Goal: Information Seeking & Learning: Learn about a topic

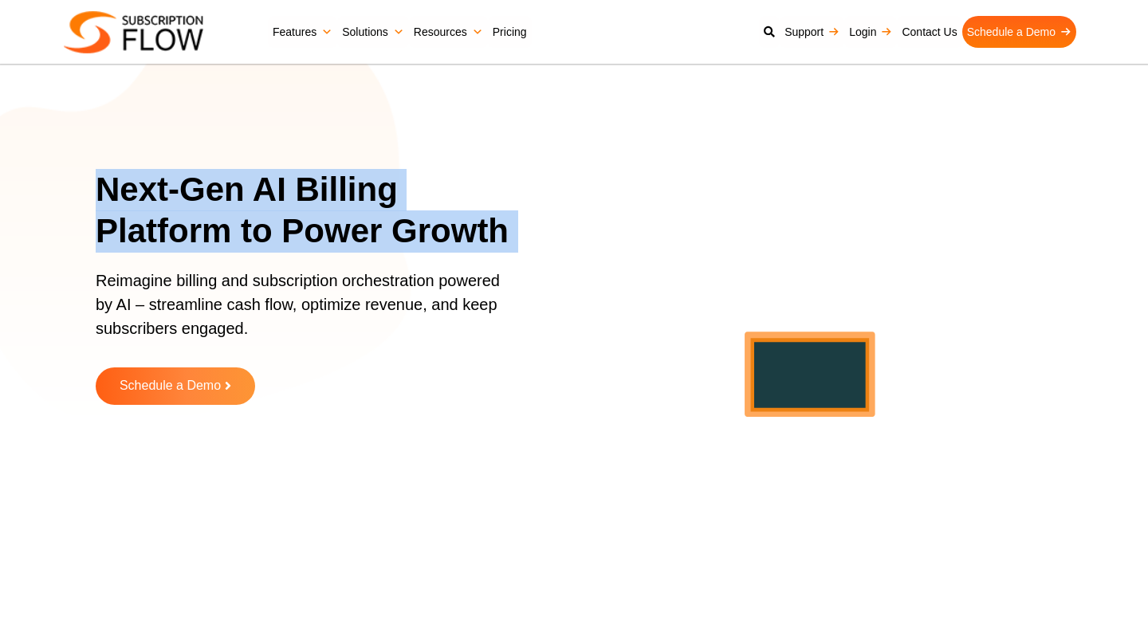
click at [224, 273] on p "Reimagine billing and subscription orchestration powered by AI – streamline cas…" at bounding box center [303, 313] width 415 height 88
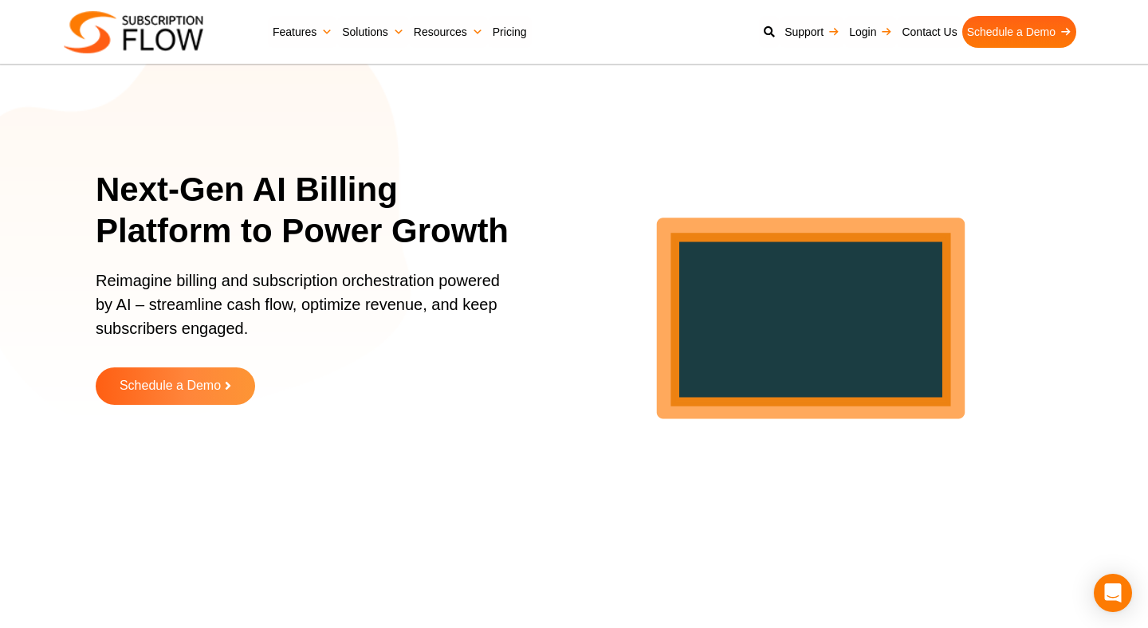
click at [224, 273] on p "Reimagine billing and subscription orchestration powered by AI – streamline cas…" at bounding box center [303, 313] width 415 height 88
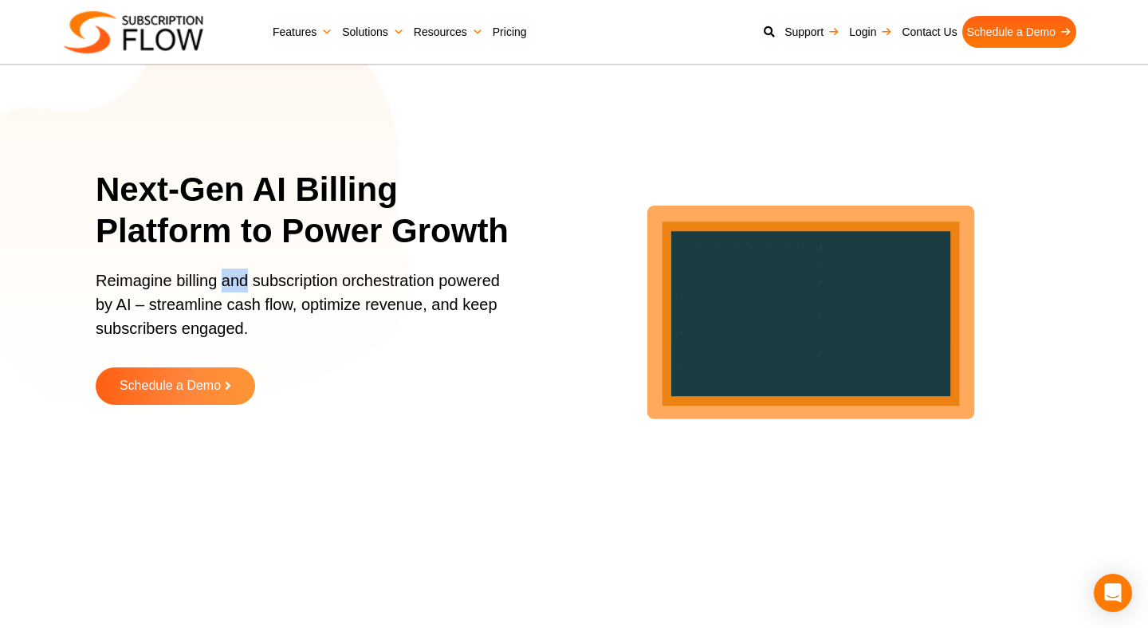
click at [224, 273] on p "Reimagine billing and subscription orchestration powered by AI – streamline cas…" at bounding box center [303, 313] width 415 height 88
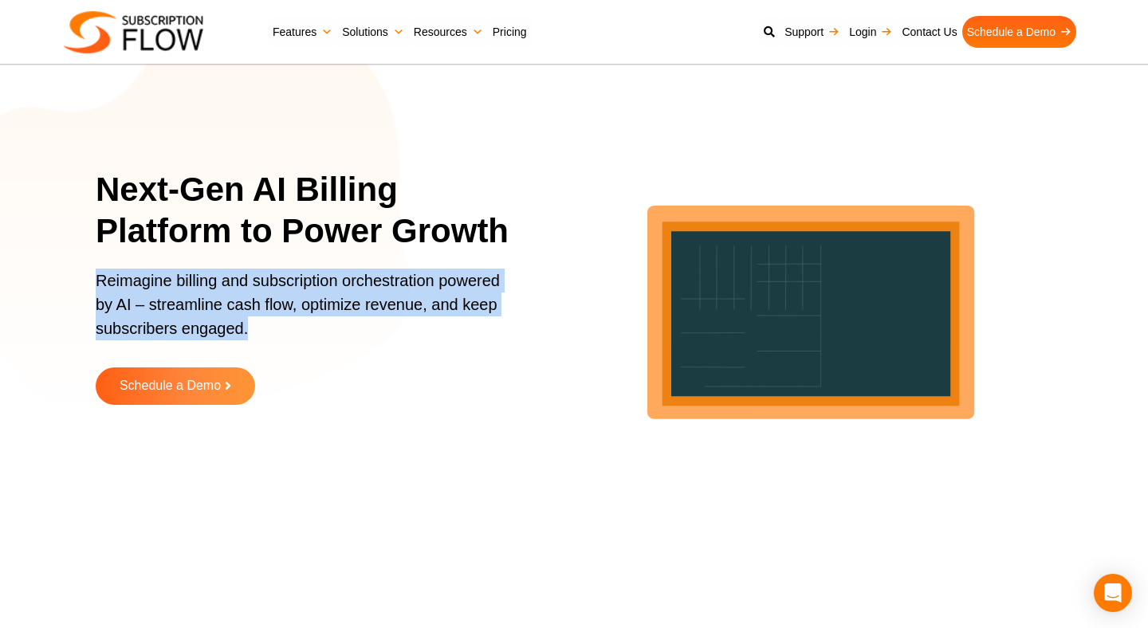
click at [303, 195] on h1 "Next-Gen AI Billing Platform to Power Growth" at bounding box center [313, 211] width 435 height 84
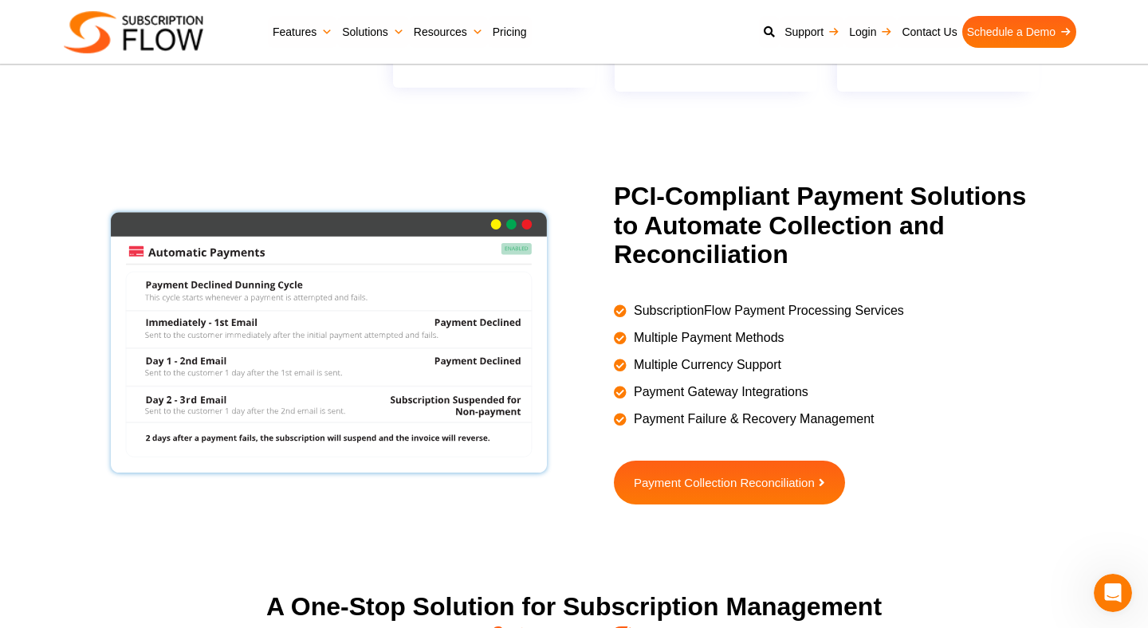
scroll to position [1355, 0]
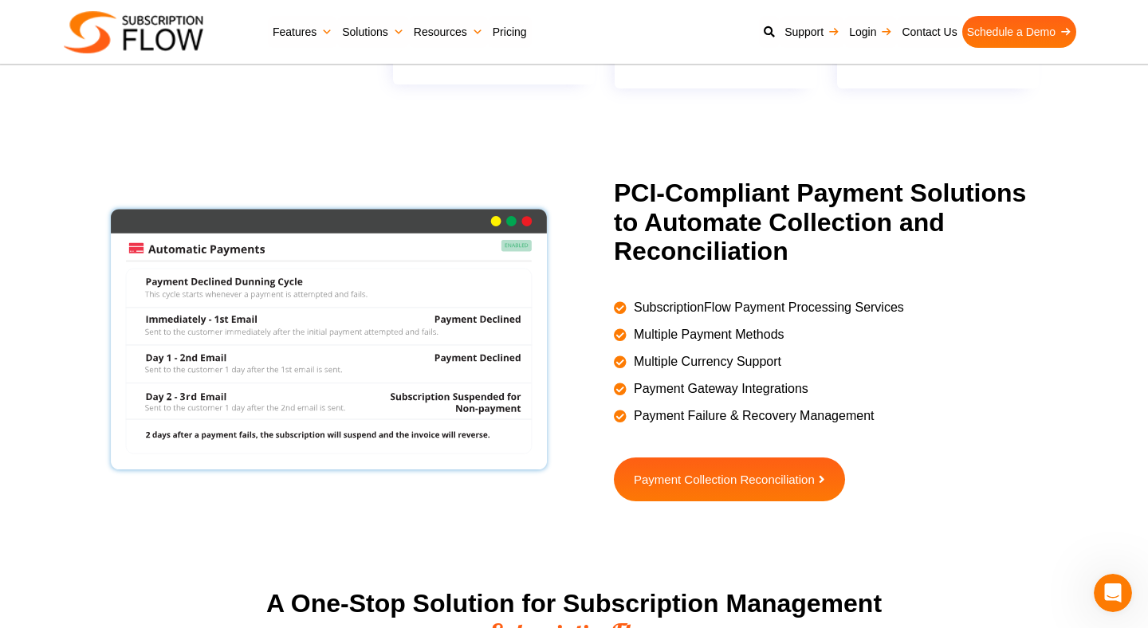
click at [710, 196] on h2 "PCI-Compliant Payment Solutions to Automate Collection and Reconciliation" at bounding box center [833, 223] width 439 height 88
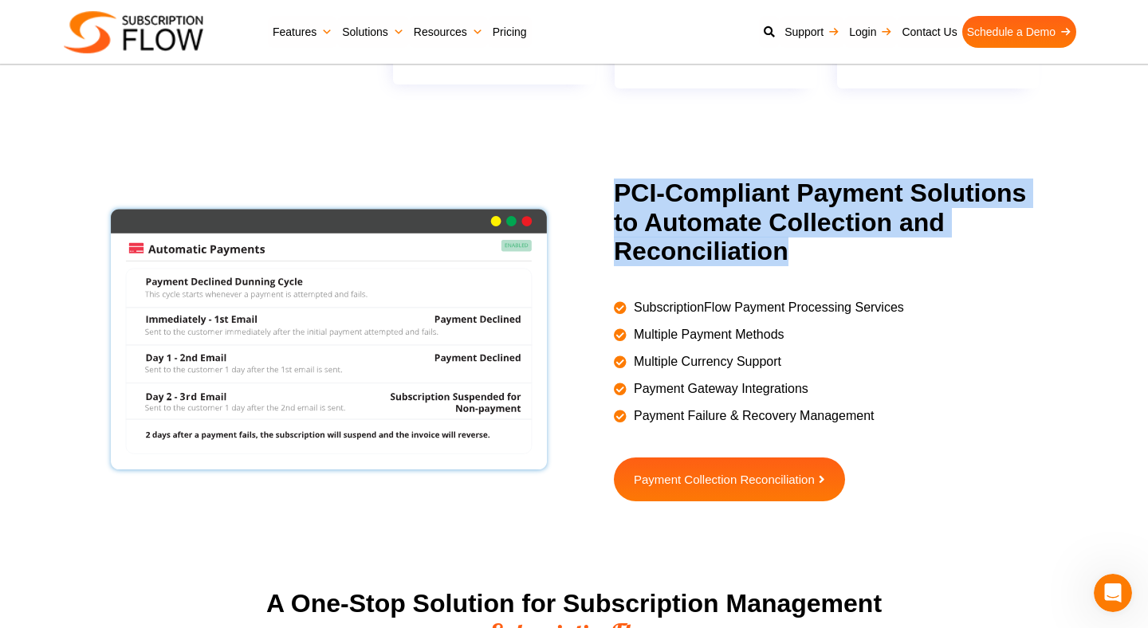
click at [718, 255] on h2 "PCI-Compliant Payment Solutions to Automate Collection and Reconciliation" at bounding box center [833, 223] width 439 height 88
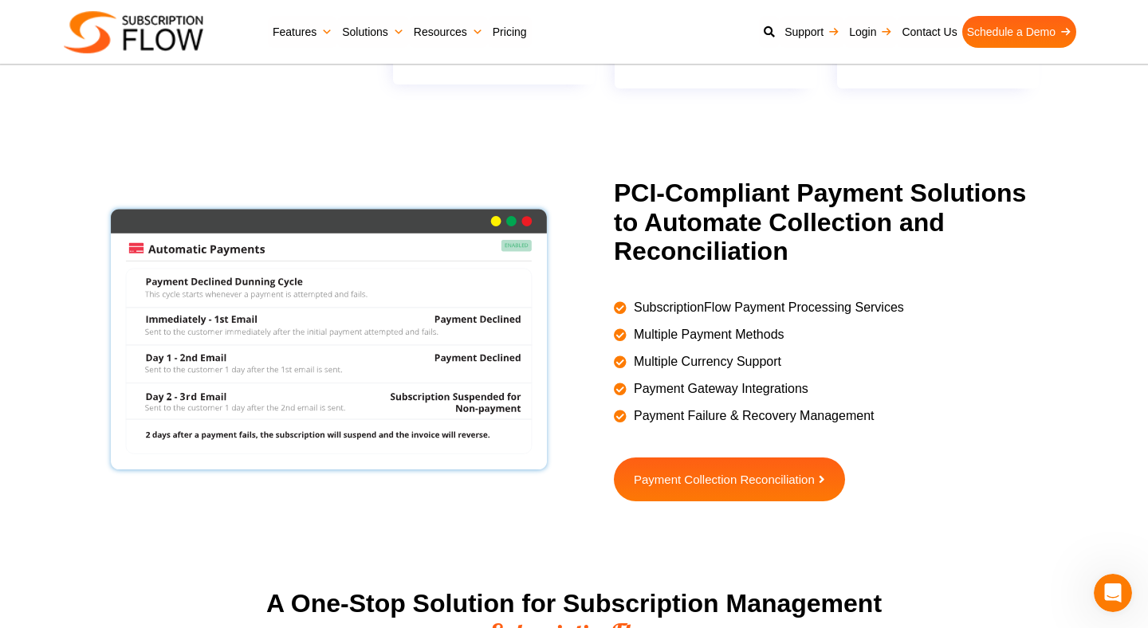
click at [714, 296] on li "SubscriptionFlow Payment Processing Services" at bounding box center [833, 303] width 439 height 27
click at [727, 329] on span "Multiple Payment Methods" at bounding box center [707, 334] width 155 height 19
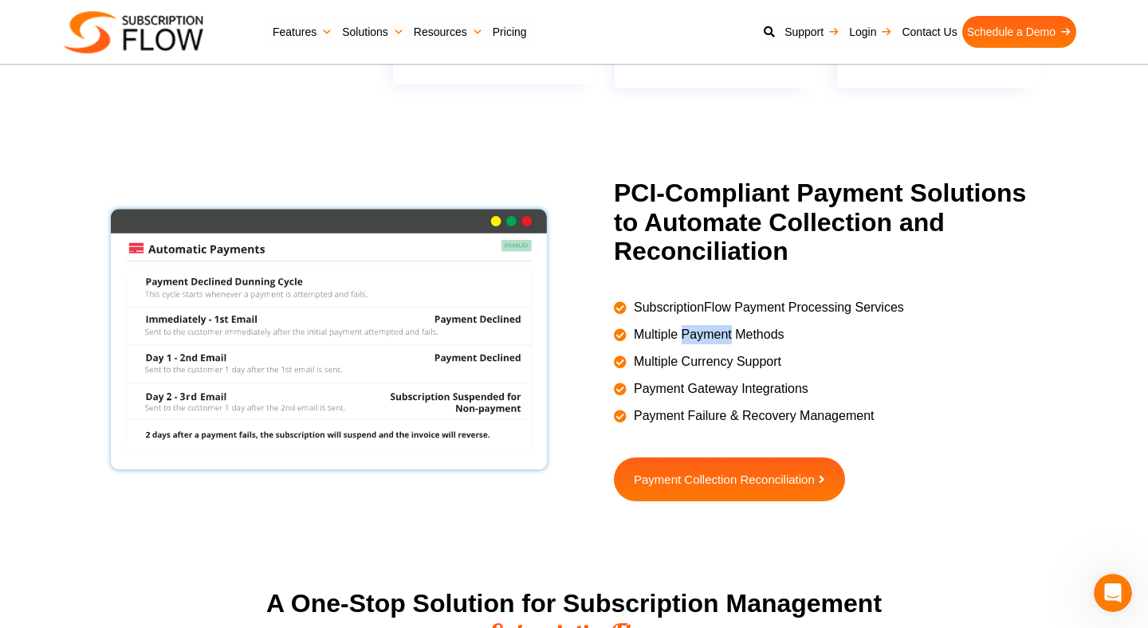
click at [727, 329] on span "Multiple Payment Methods" at bounding box center [707, 334] width 155 height 19
click at [836, 324] on li "Multiple Payment Methods" at bounding box center [833, 330] width 439 height 27
click at [824, 359] on li "Multiple Currency Support" at bounding box center [833, 357] width 439 height 27
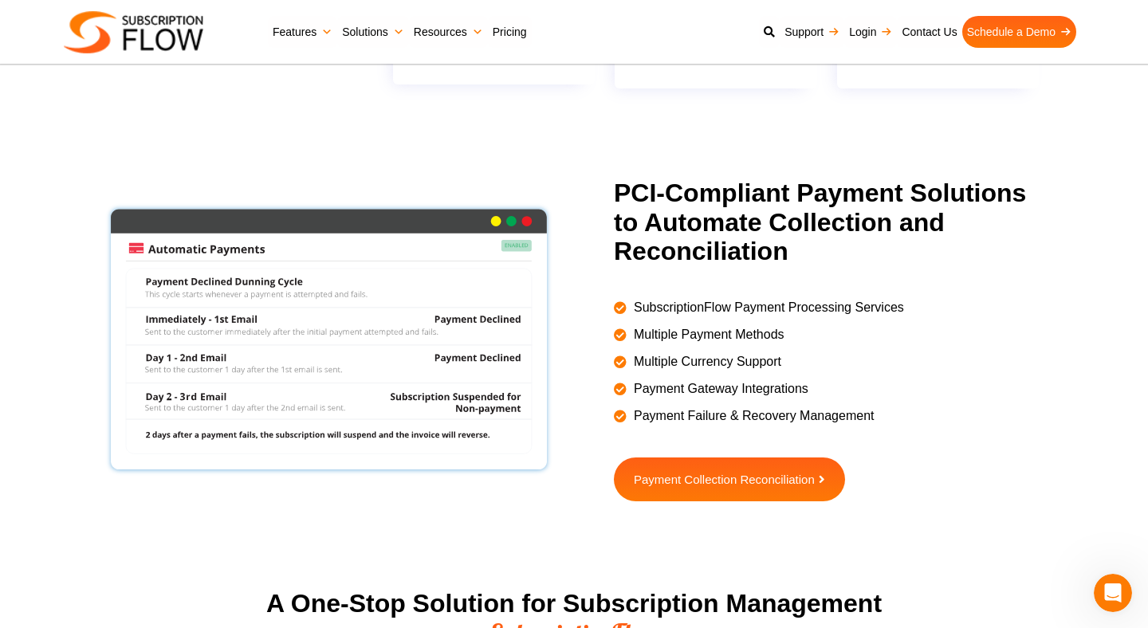
click at [824, 359] on li "Multiple Currency Support" at bounding box center [833, 357] width 439 height 27
click at [822, 382] on li "Payment Gateway Integrations" at bounding box center [833, 385] width 439 height 27
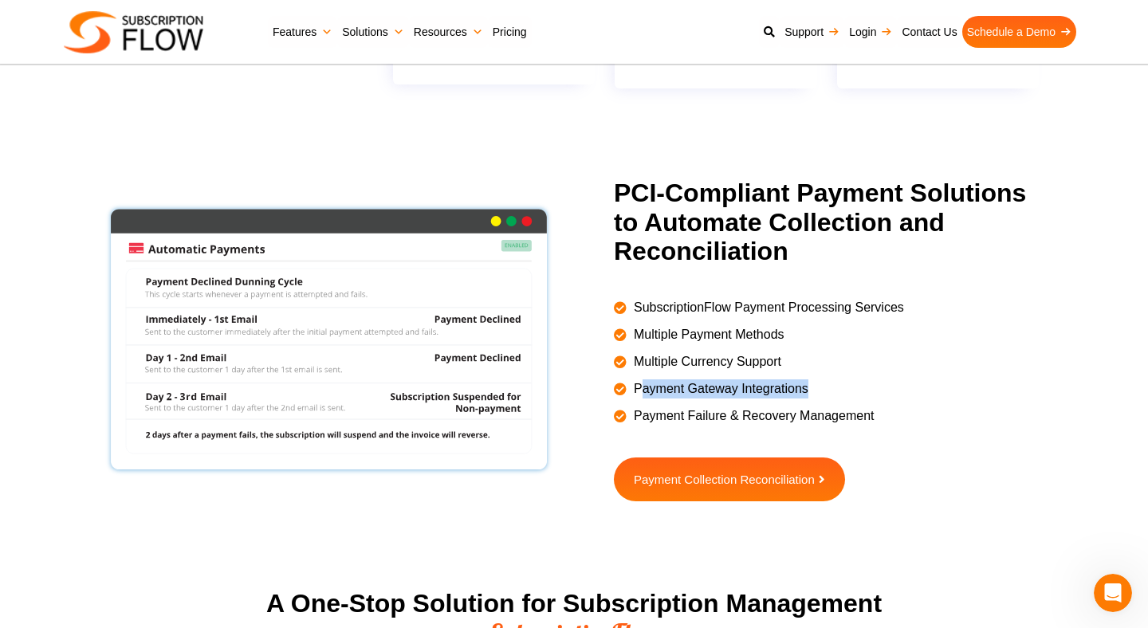
click at [933, 418] on li "Payment Failure & Recovery Management" at bounding box center [833, 412] width 439 height 27
click at [930, 373] on li "Payment Gateway Integrations" at bounding box center [833, 385] width 439 height 27
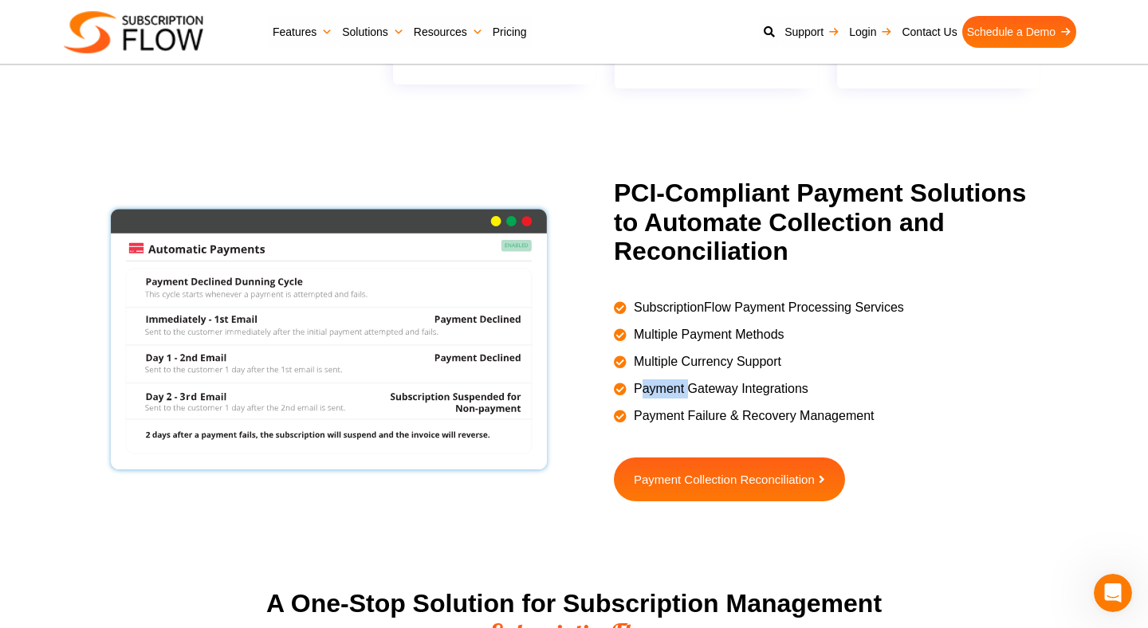
click at [930, 373] on li "Payment Gateway Integrations" at bounding box center [833, 385] width 439 height 27
click at [908, 383] on li "Payment Gateway Integrations" at bounding box center [833, 385] width 439 height 27
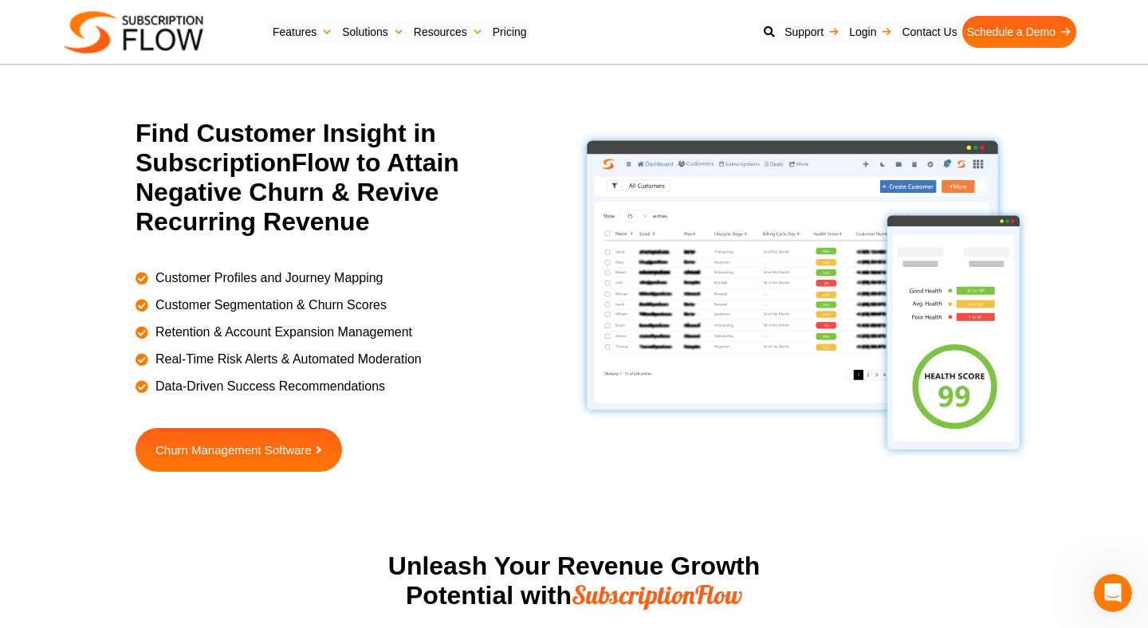
scroll to position [2398, 0]
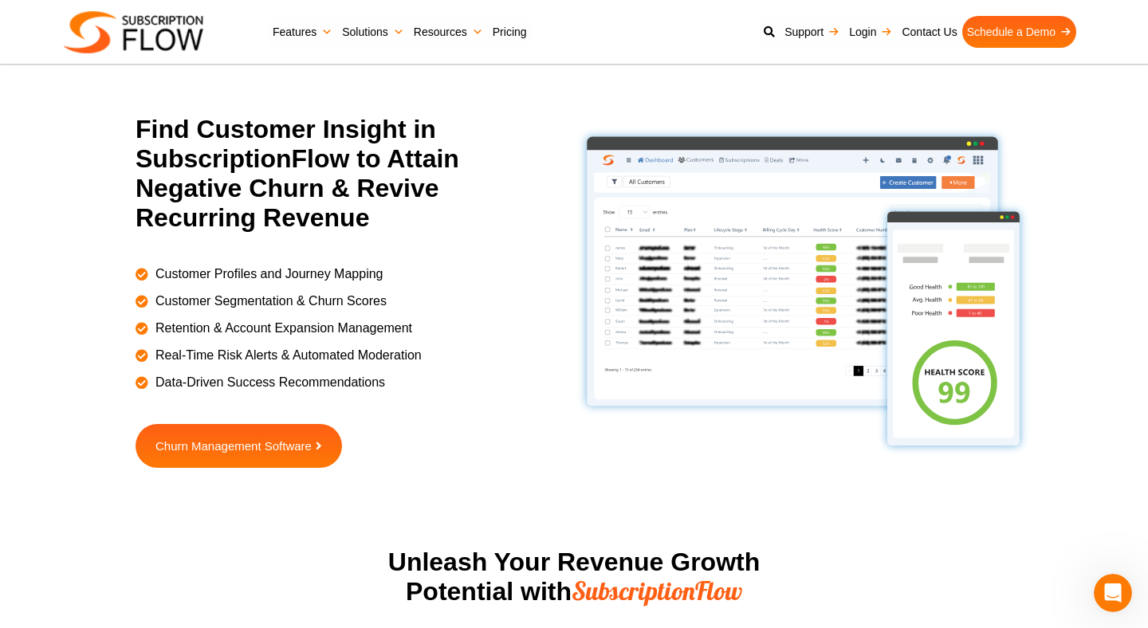
click at [395, 195] on h2 "Find Customer Insight in SubscriptionFlow to Attain Negative Churn & Revive Rec…" at bounding box center [343, 173] width 415 height 117
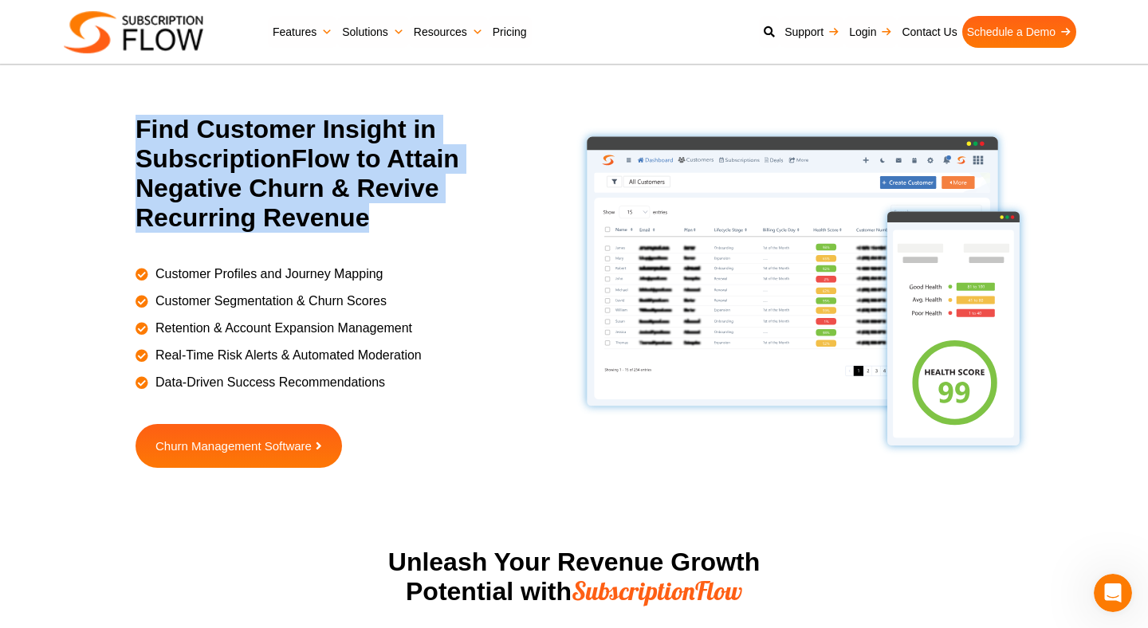
click at [382, 210] on h2 "Find Customer Insight in SubscriptionFlow to Attain Negative Churn & Revive Rec…" at bounding box center [343, 173] width 415 height 117
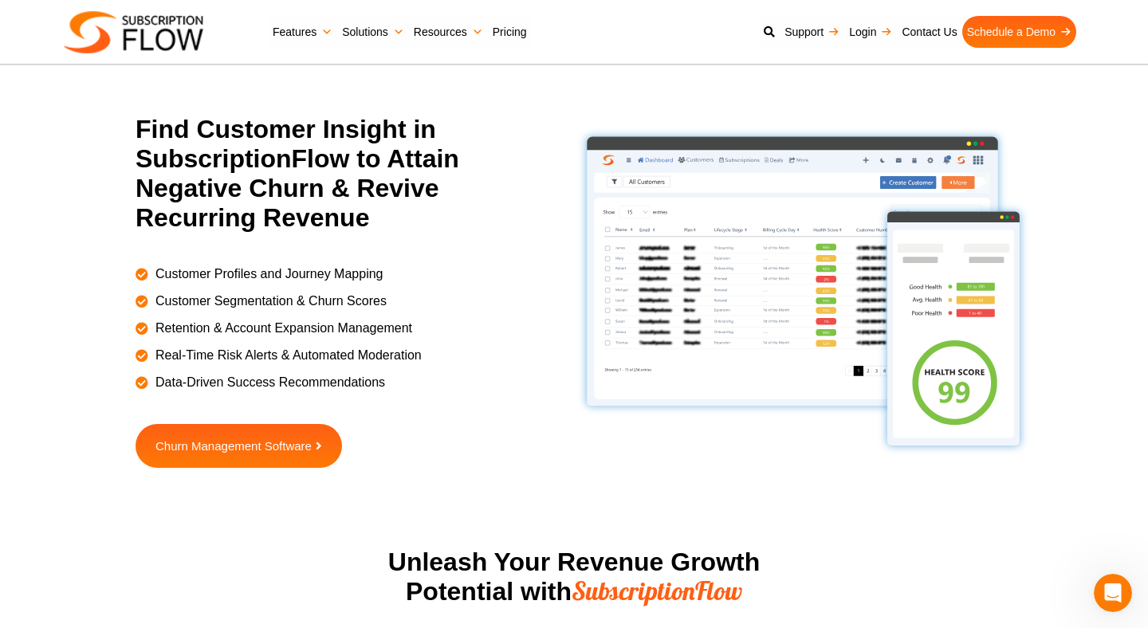
click at [382, 210] on h2 "Find Customer Insight in SubscriptionFlow to Attain Negative Churn & Revive Rec…" at bounding box center [343, 173] width 415 height 117
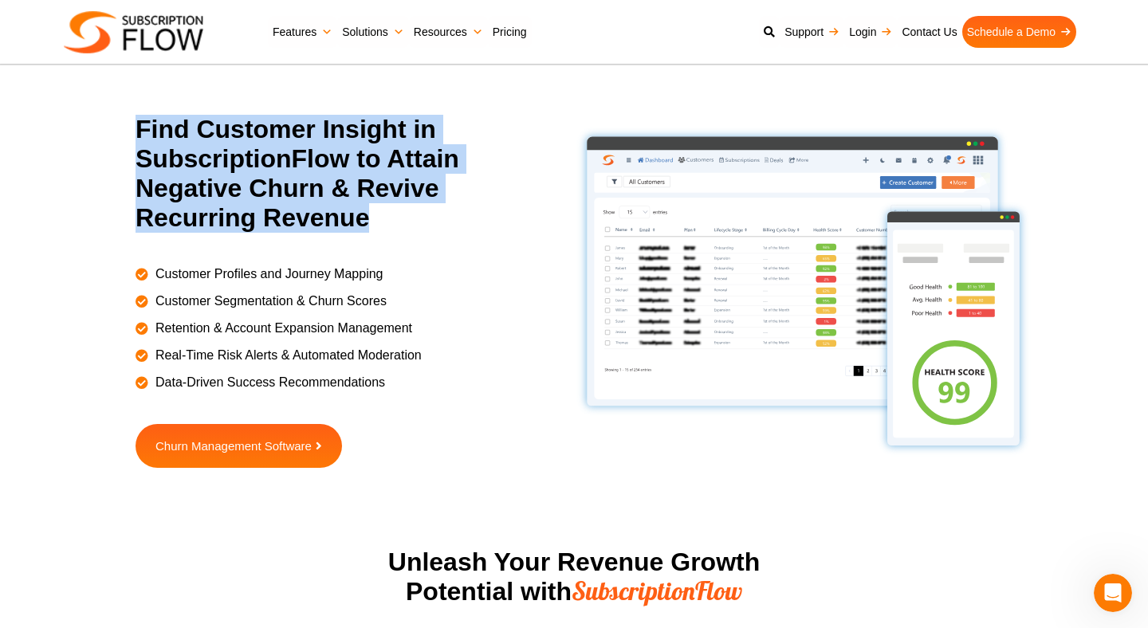
click at [394, 249] on div "Customer Profiles and Journey Mapping Customer Segmentation & Churn Scores Rete…" at bounding box center [355, 321] width 439 height 144
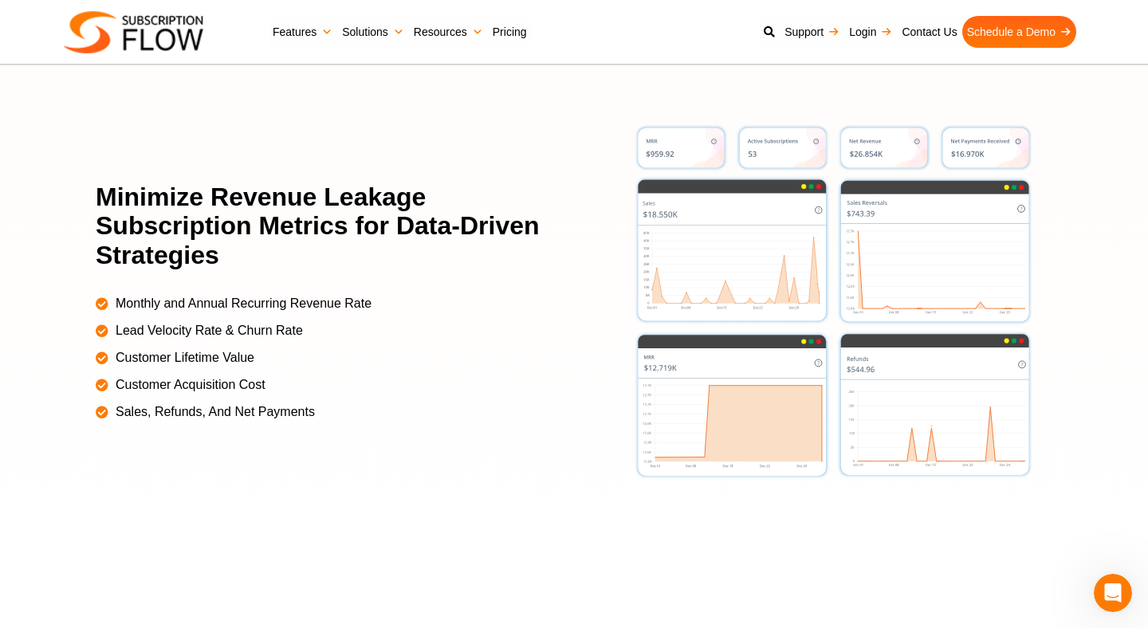
scroll to position [3435, 0]
